Goal: Transaction & Acquisition: Subscribe to service/newsletter

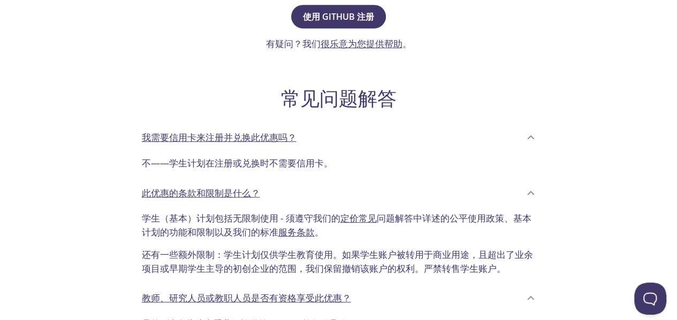
scroll to position [214, 0]
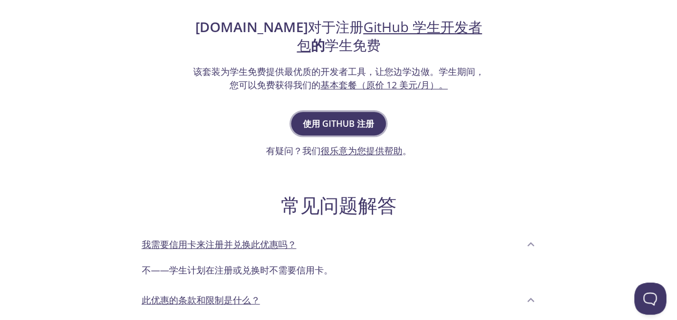
click at [358, 118] on font "使用 GitHub 注册" at bounding box center [338, 124] width 71 height 12
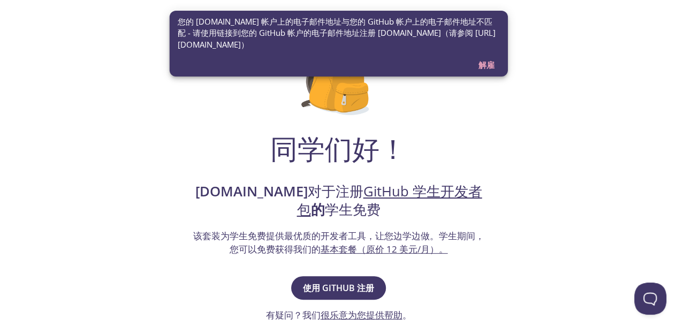
scroll to position [107, 0]
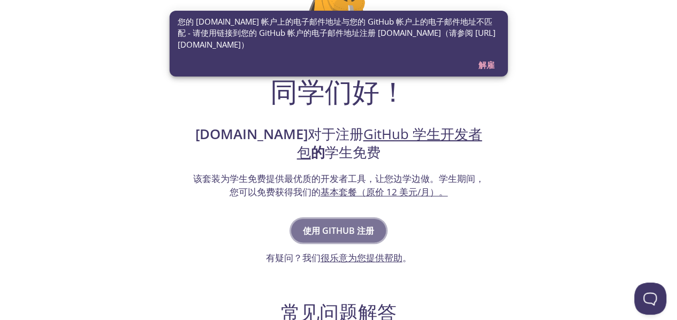
click at [344, 234] on font "使用 GitHub 注册" at bounding box center [338, 231] width 71 height 12
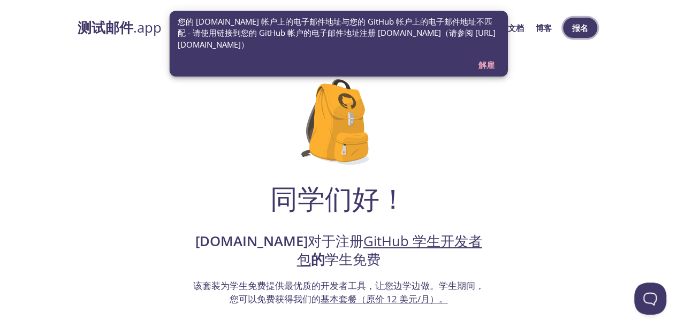
click at [577, 22] on font "报名" at bounding box center [580, 27] width 16 height 11
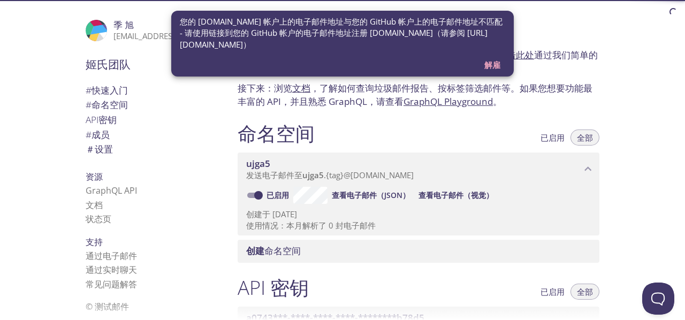
click at [499, 66] on font "解雇" at bounding box center [492, 64] width 16 height 11
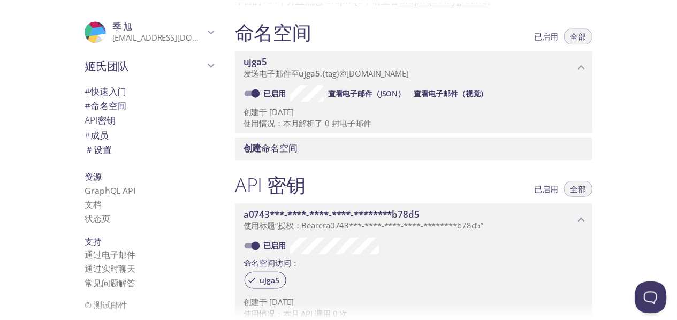
scroll to position [107, 0]
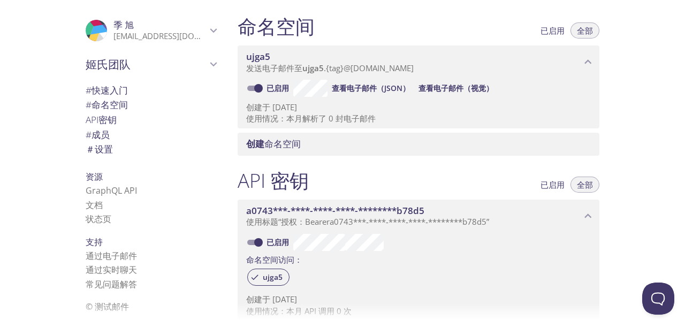
click at [185, 32] on font "jixu771150597@gmail.com" at bounding box center [177, 35] width 129 height 11
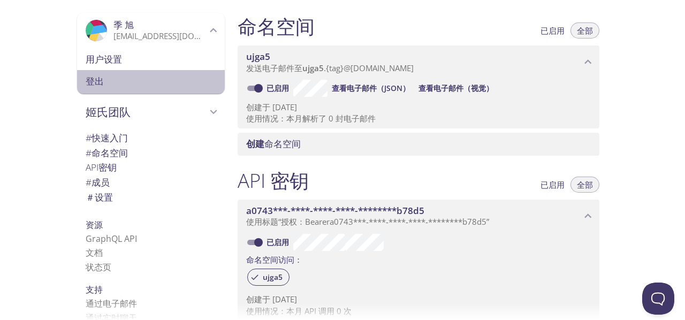
click at [139, 82] on span "登出" at bounding box center [151, 81] width 131 height 14
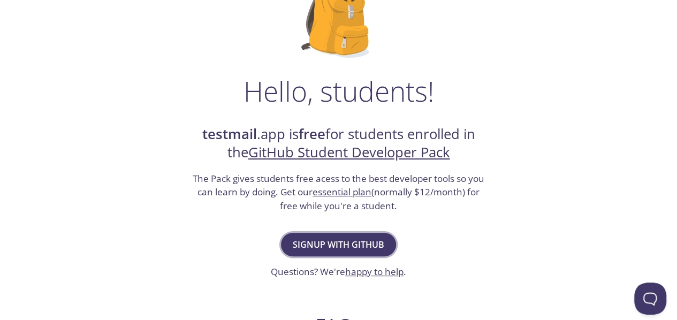
click at [350, 252] on button "Signup with GitHub" at bounding box center [338, 245] width 115 height 24
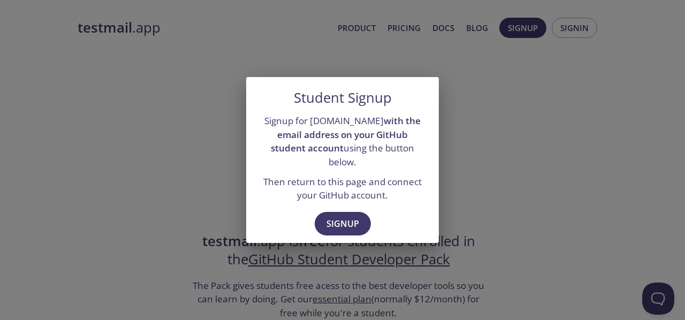
drag, startPoint x: 361, startPoint y: 137, endPoint x: 170, endPoint y: 52, distance: 209.0
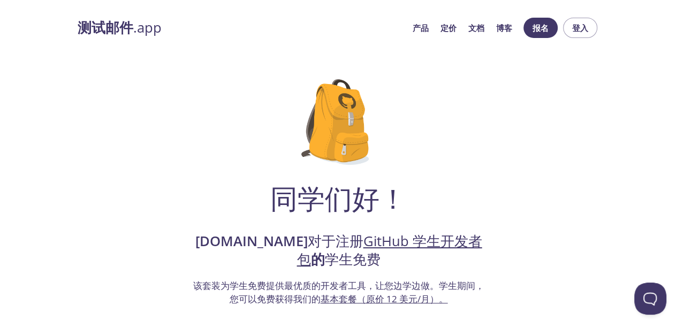
scroll to position [53, 0]
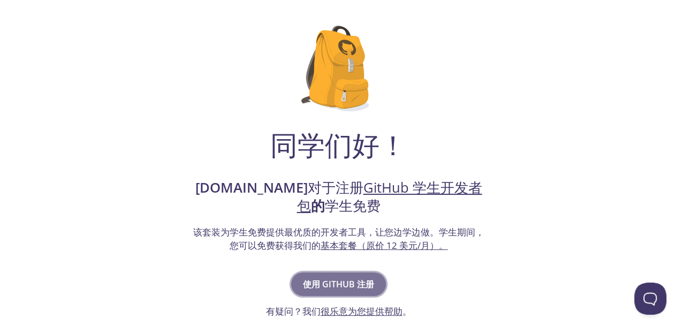
click at [318, 292] on button "使用 GitHub 注册" at bounding box center [338, 284] width 95 height 24
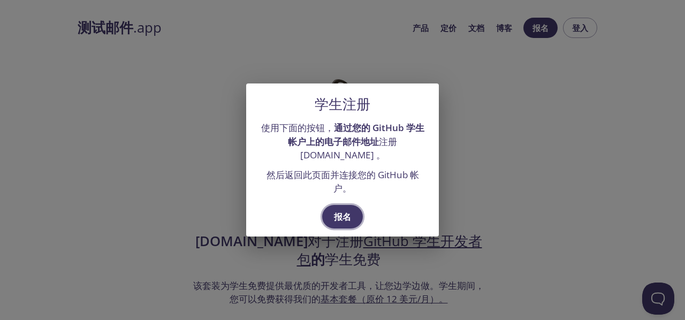
click at [337, 213] on font "报名" at bounding box center [342, 217] width 17 height 12
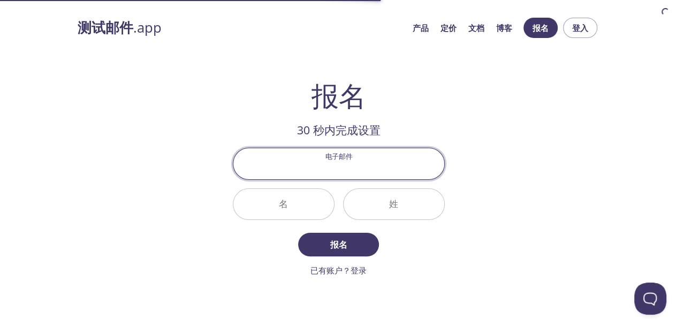
click at [371, 158] on input "电子邮件" at bounding box center [338, 163] width 211 height 30
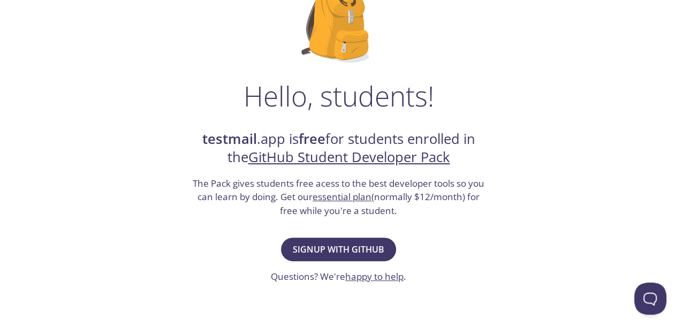
scroll to position [107, 0]
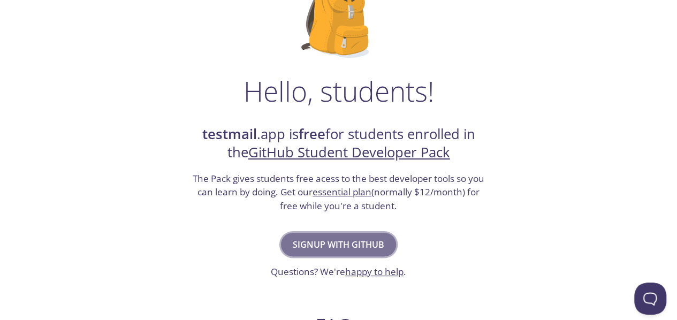
click at [360, 248] on span "Signup with GitHub" at bounding box center [338, 244] width 91 height 15
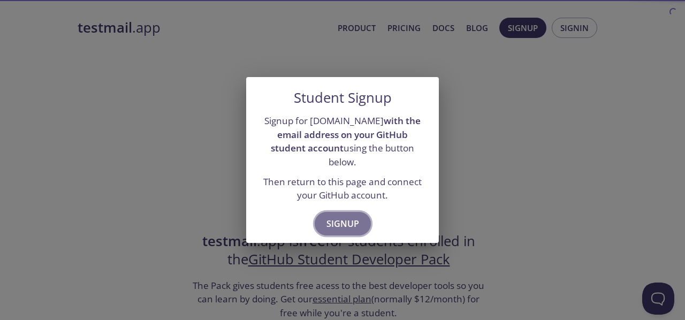
click at [335, 216] on span "Signup" at bounding box center [342, 223] width 33 height 15
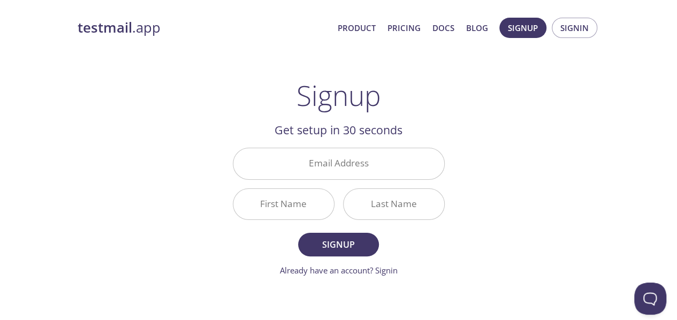
drag, startPoint x: 329, startPoint y: 143, endPoint x: 290, endPoint y: 169, distance: 47.2
click at [290, 169] on input "Email Address" at bounding box center [338, 163] width 211 height 30
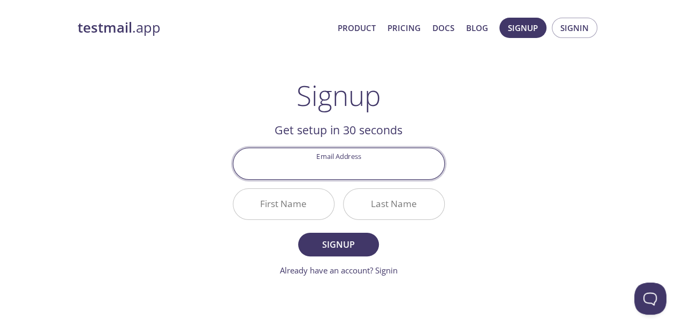
paste input "[EMAIL_ADDRESS][DOMAIN_NAME]"
type input "[EMAIL_ADDRESS][DOMAIN_NAME]"
click at [305, 211] on input "First Name" at bounding box center [283, 204] width 101 height 30
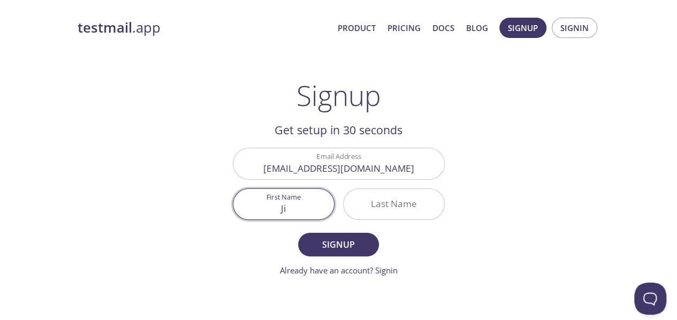
type input "J"
click at [372, 202] on input "Last Name" at bounding box center [393, 204] width 101 height 30
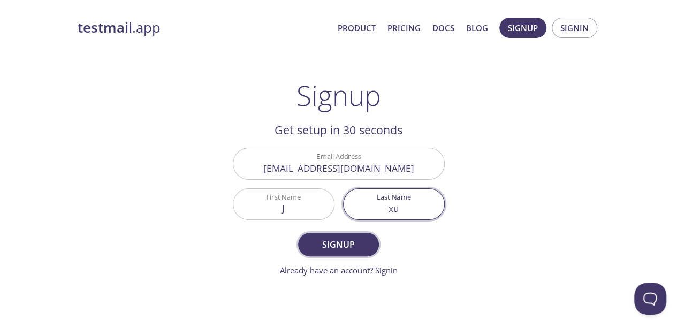
type input "xu"
click at [363, 238] on span "Signup" at bounding box center [338, 244] width 57 height 15
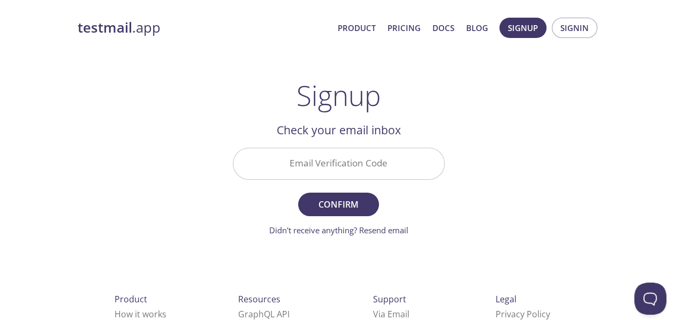
drag, startPoint x: 348, startPoint y: 157, endPoint x: 362, endPoint y: 165, distance: 15.8
click at [348, 157] on input "Email Verification Code" at bounding box center [338, 163] width 211 height 30
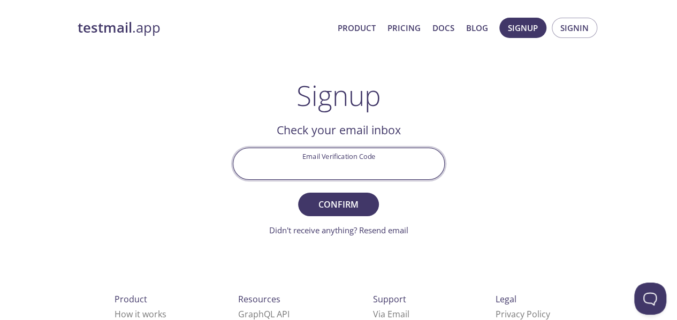
paste input "[EMAIL_ADDRESS][DOMAIN_NAME]"
type input "[EMAIL_ADDRESS][DOMAIN_NAME]"
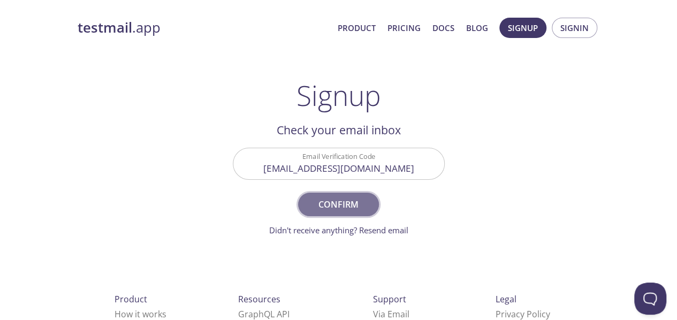
click at [342, 199] on span "Confirm" at bounding box center [338, 204] width 57 height 15
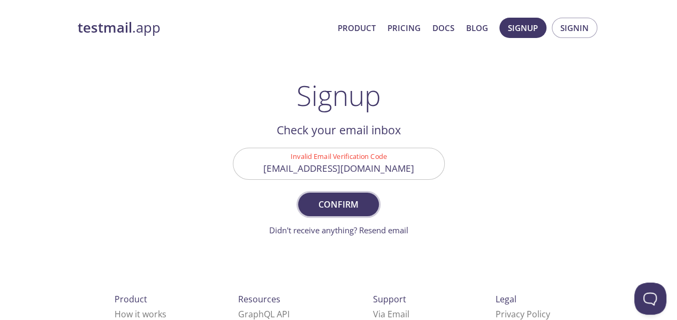
click at [342, 199] on span "Confirm" at bounding box center [338, 204] width 57 height 15
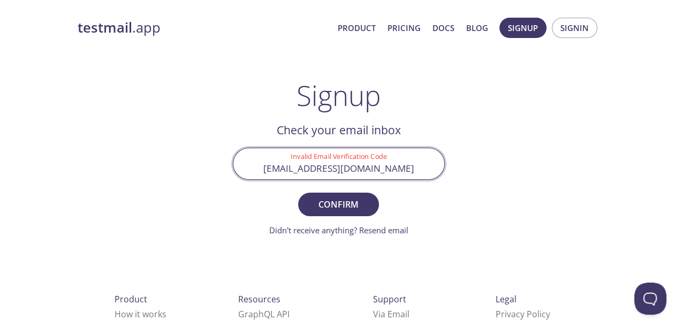
click at [412, 166] on input "[EMAIL_ADDRESS][DOMAIN_NAME]" at bounding box center [338, 163] width 211 height 30
drag, startPoint x: 409, startPoint y: 166, endPoint x: 260, endPoint y: 162, distance: 148.8
click at [260, 162] on input "[EMAIL_ADDRESS][DOMAIN_NAME]" at bounding box center [338, 163] width 211 height 30
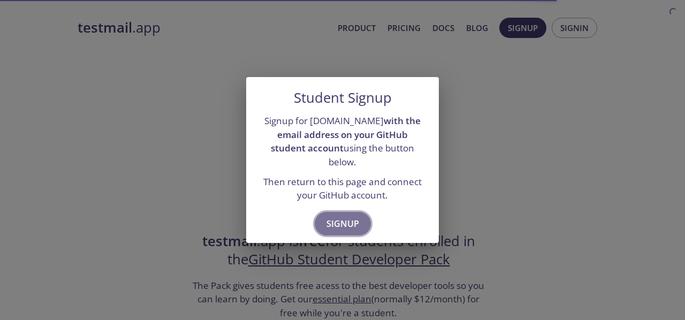
click at [334, 217] on span "Signup" at bounding box center [342, 223] width 33 height 15
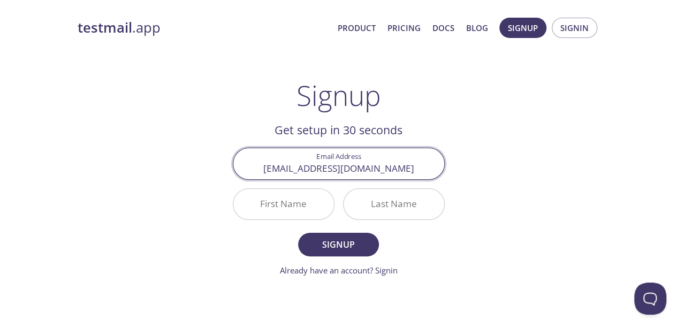
type input "[EMAIL_ADDRESS][DOMAIN_NAME]"
click at [282, 206] on input "First Name" at bounding box center [283, 204] width 101 height 30
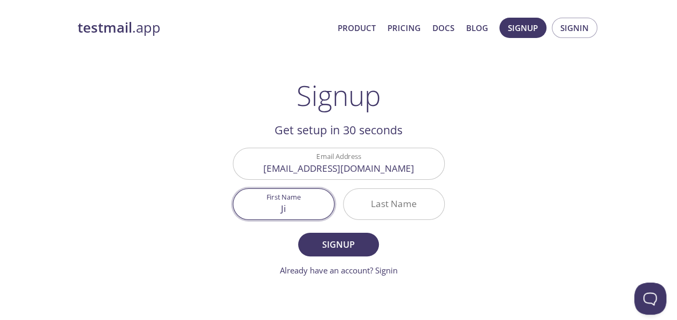
type input "Ji"
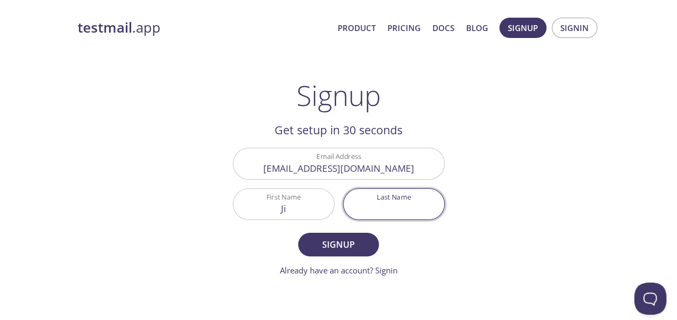
click at [407, 201] on input "Last Name" at bounding box center [393, 204] width 101 height 30
type input "xu"
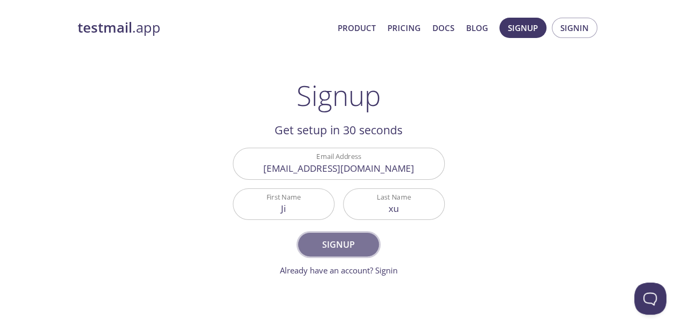
click at [340, 239] on span "Signup" at bounding box center [338, 244] width 57 height 15
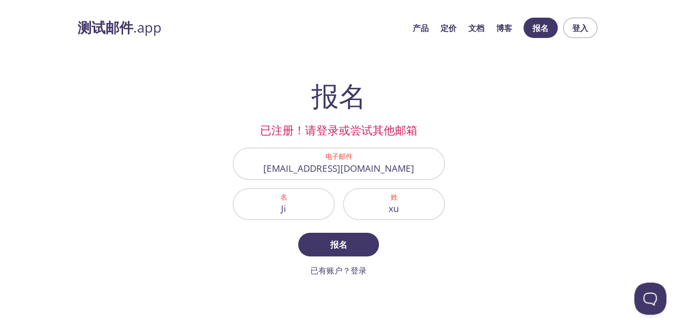
click at [459, 132] on div "测试邮件 .app 产品 定价 文档 博客 报名 登入 报名 已注册！请登录或尝试其他邮箱 电子邮件 [EMAIL_ADDRESS][DOMAIN_NAME]…" at bounding box center [339, 216] width 548 height 411
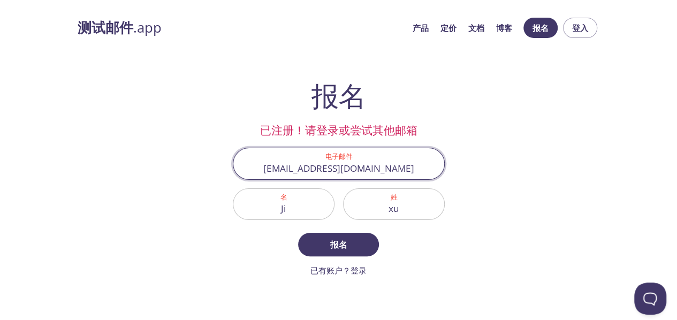
click at [404, 168] on input "[EMAIL_ADDRESS][DOMAIN_NAME]" at bounding box center [338, 163] width 211 height 30
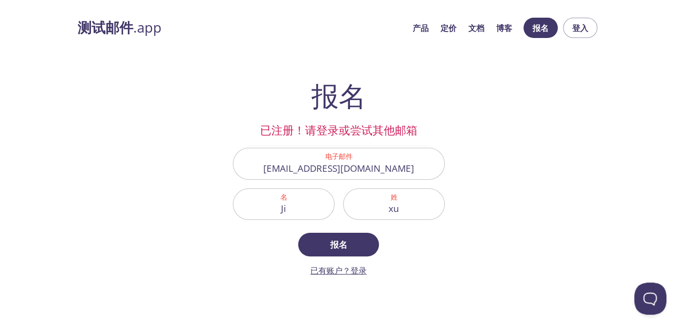
click at [354, 270] on font "已有账户？登录" at bounding box center [338, 270] width 56 height 11
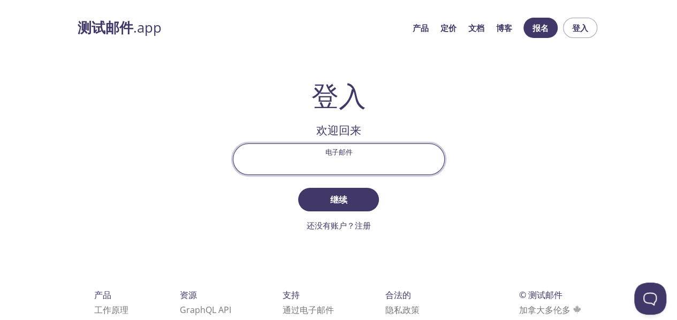
click at [379, 158] on input "电子邮件" at bounding box center [338, 159] width 211 height 30
paste input "[EMAIL_ADDRESS][DOMAIN_NAME]"
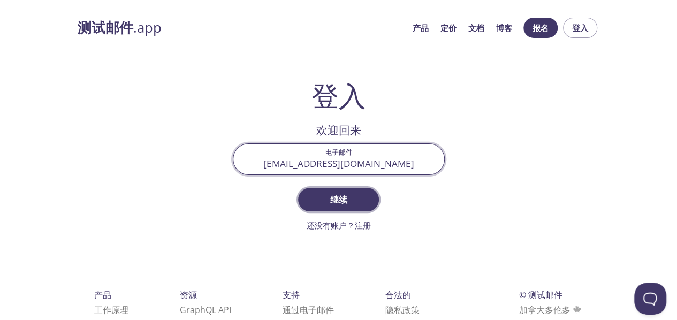
type input "[EMAIL_ADDRESS][DOMAIN_NAME]"
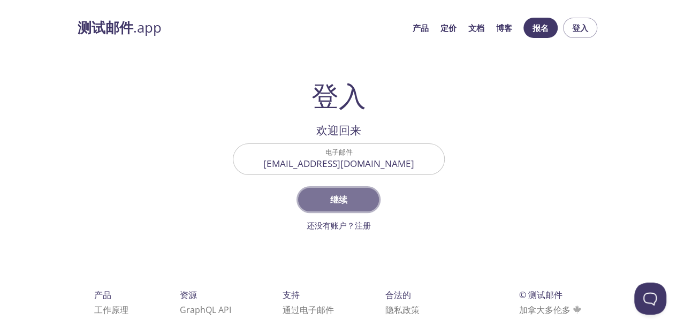
click at [347, 204] on span "继续" at bounding box center [338, 199] width 57 height 15
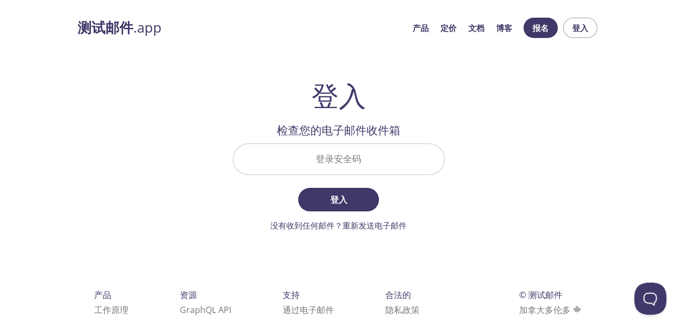
click at [364, 166] on input "登录安全码" at bounding box center [338, 159] width 211 height 30
click at [516, 197] on div "测试邮件 .app 产品 定价 文档 博客 报名 登入 登入 欢迎回来 电子邮件 [EMAIL_ADDRESS][DOMAIN_NAME] 继续 还没有账户？…" at bounding box center [339, 194] width 548 height 366
click at [543, 22] on font "报名" at bounding box center [540, 27] width 16 height 11
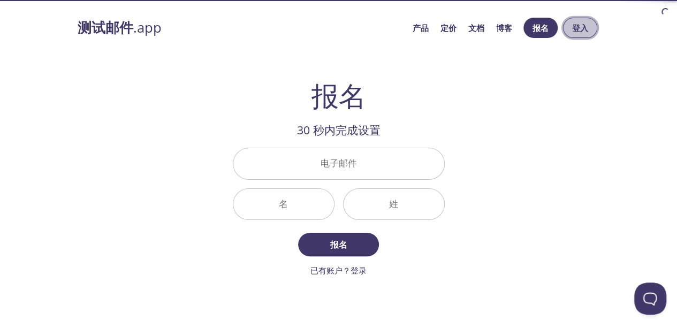
click at [575, 22] on font "登入" at bounding box center [580, 27] width 16 height 11
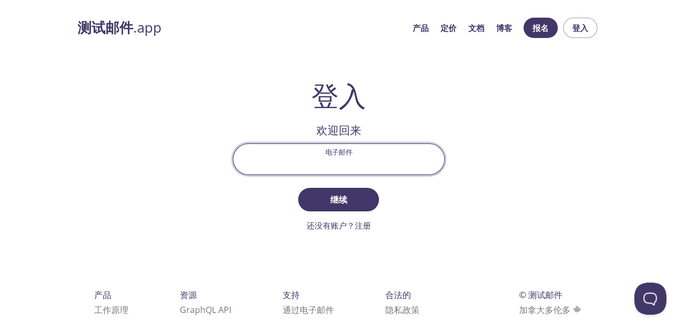
paste input "[EMAIL_ADDRESS][DOMAIN_NAME]"
click at [400, 171] on input "[EMAIL_ADDRESS][DOMAIN_NAME]" at bounding box center [338, 159] width 211 height 30
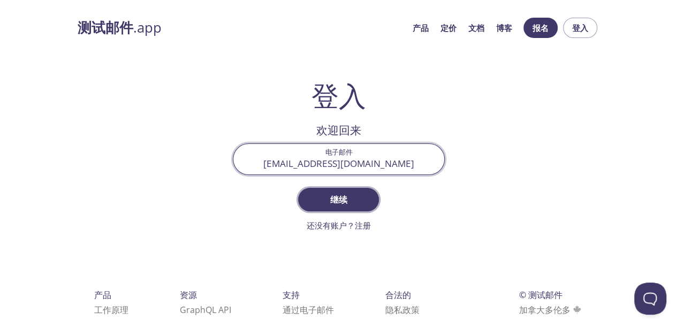
type input "[EMAIL_ADDRESS][DOMAIN_NAME]"
click at [330, 196] on font "继续" at bounding box center [338, 200] width 17 height 12
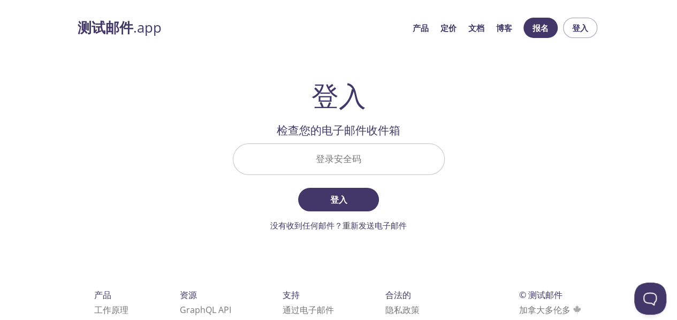
click at [333, 165] on input "登录安全码" at bounding box center [338, 159] width 211 height 30
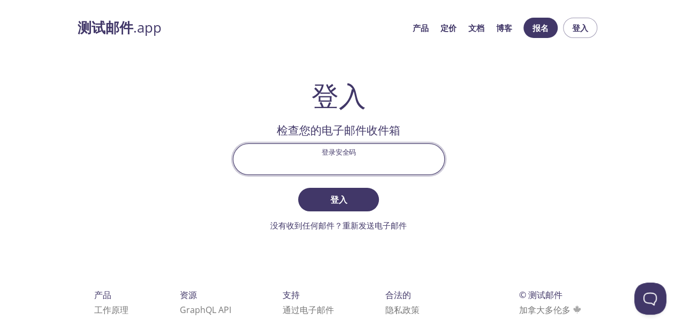
click at [333, 165] on input "登录安全码" at bounding box center [338, 159] width 211 height 30
click at [188, 88] on div "测试邮件 .app 产品 定价 文档 博客 报名 登入 登入 欢迎回来 电子邮件 [EMAIL_ADDRESS][DOMAIN_NAME] 继续 还没有账户？…" at bounding box center [339, 194] width 548 height 366
